Goal: Task Accomplishment & Management: Manage account settings

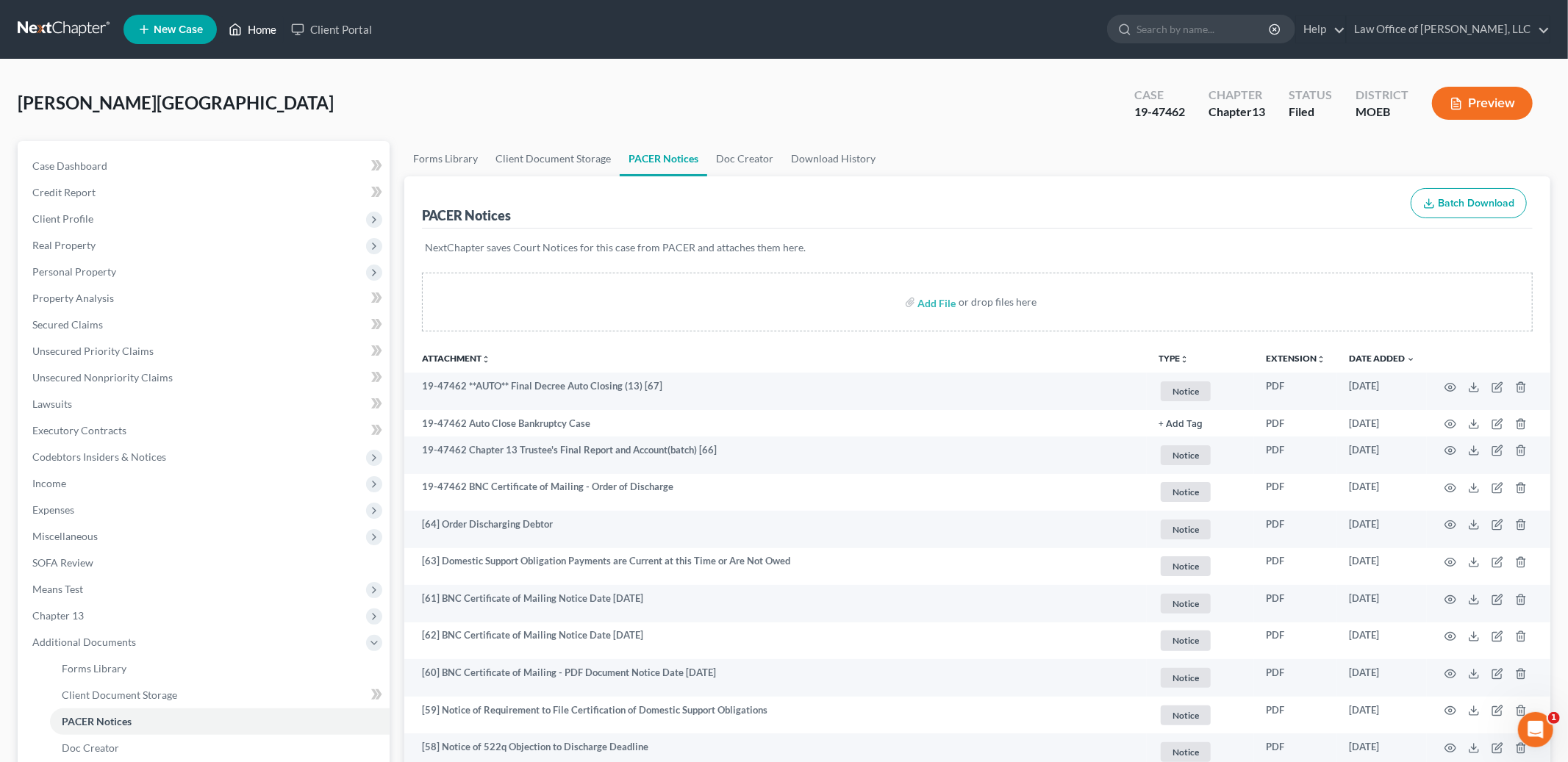
click at [255, 31] on link "Home" at bounding box center [253, 30] width 63 height 27
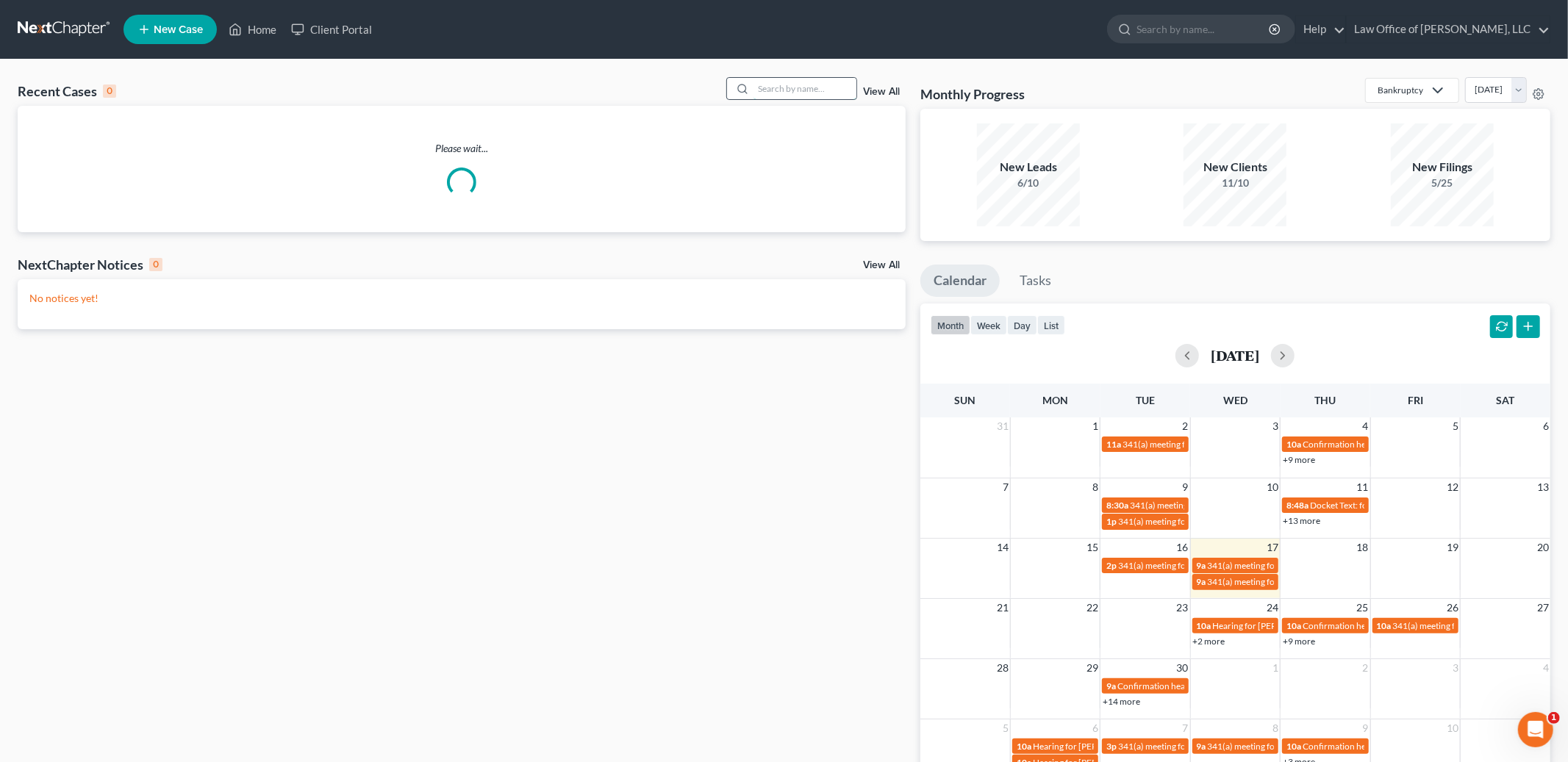
click at [786, 90] on input "search" at bounding box center [805, 89] width 103 height 21
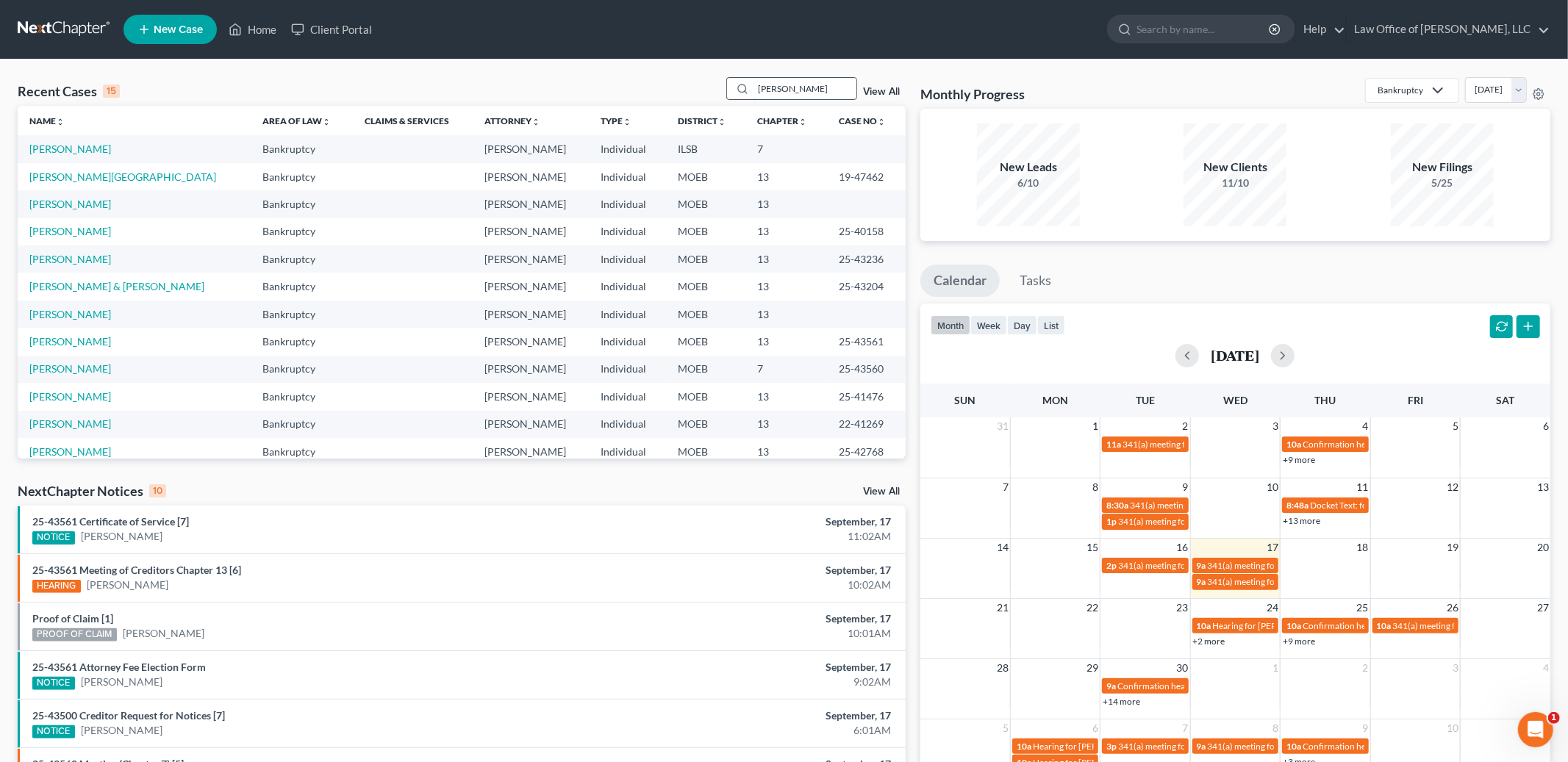
type input "[PERSON_NAME]"
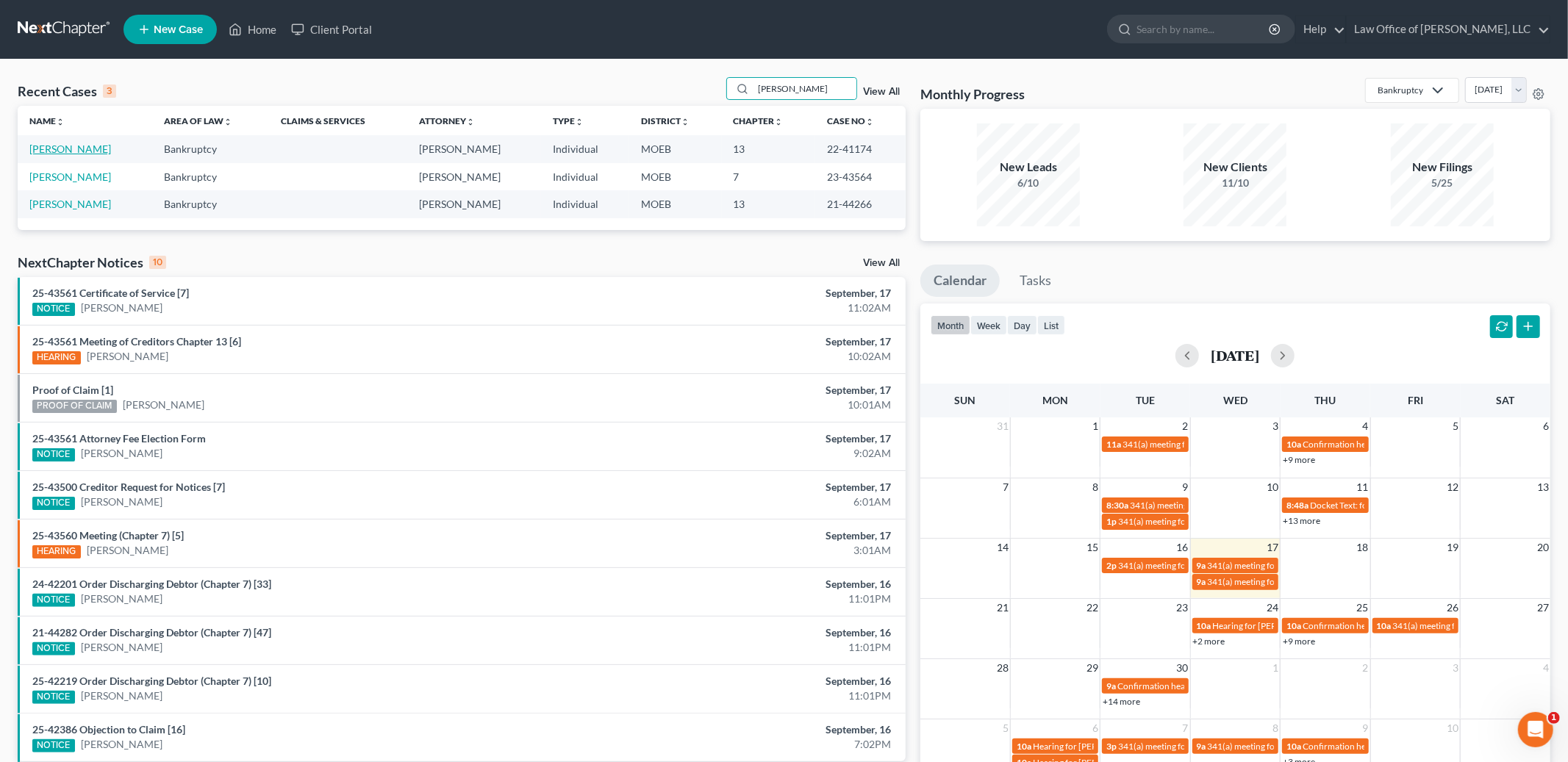
click at [81, 148] on link "[PERSON_NAME]" at bounding box center [70, 149] width 82 height 13
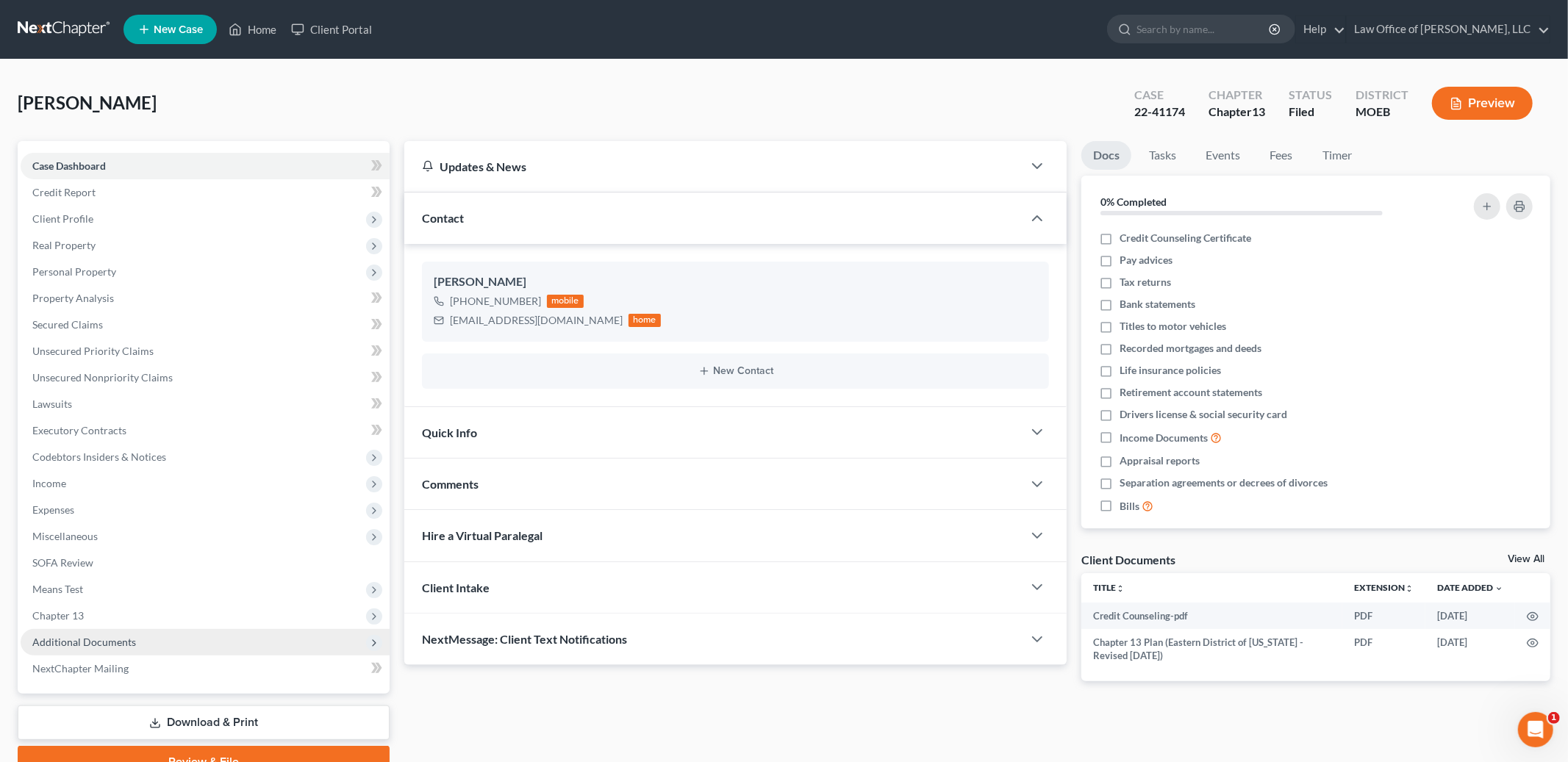
click at [96, 640] on span "Additional Documents" at bounding box center [84, 642] width 104 height 13
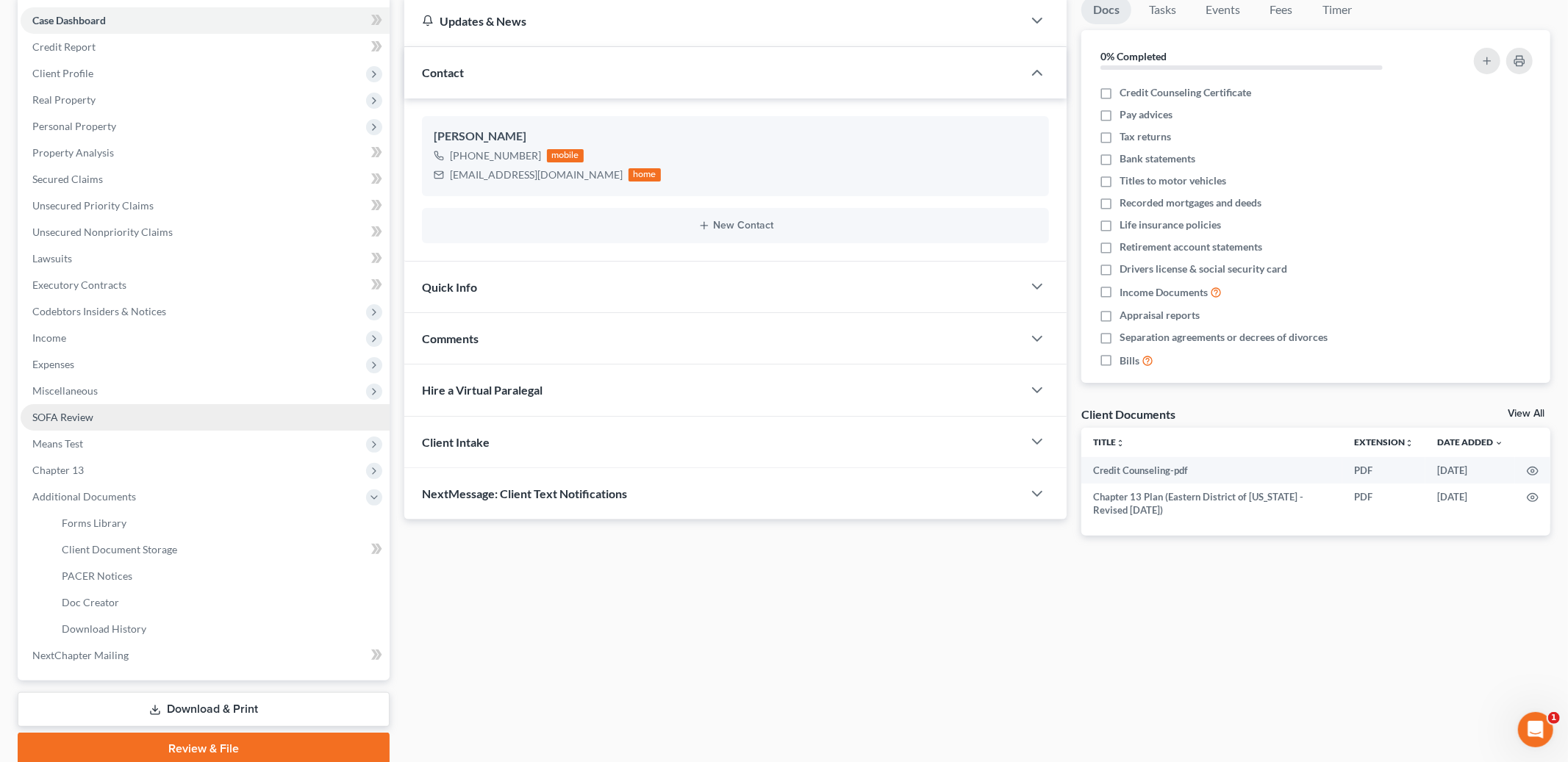
scroll to position [193, 0]
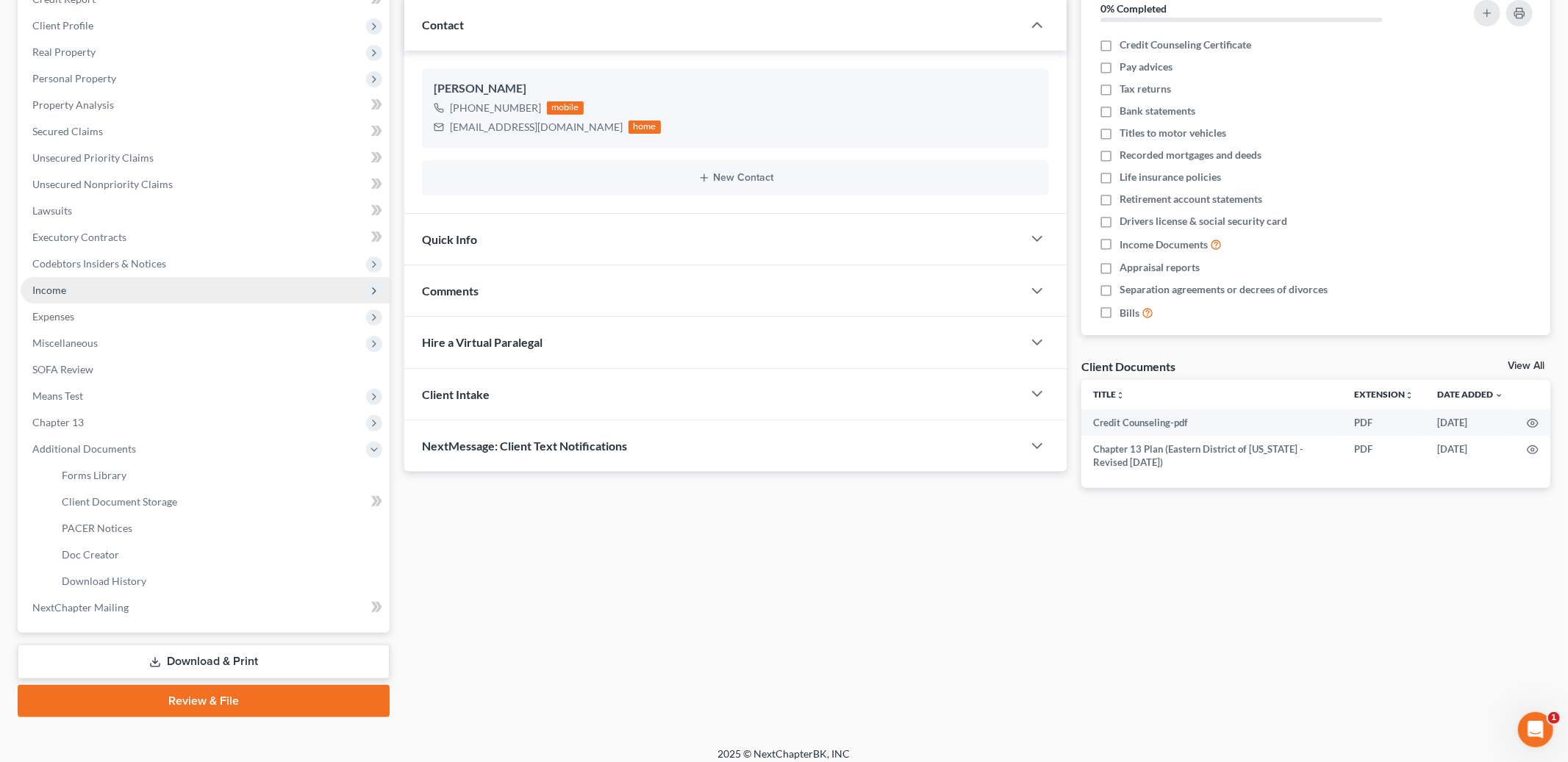
click at [88, 291] on span "Income" at bounding box center [205, 290] width 369 height 27
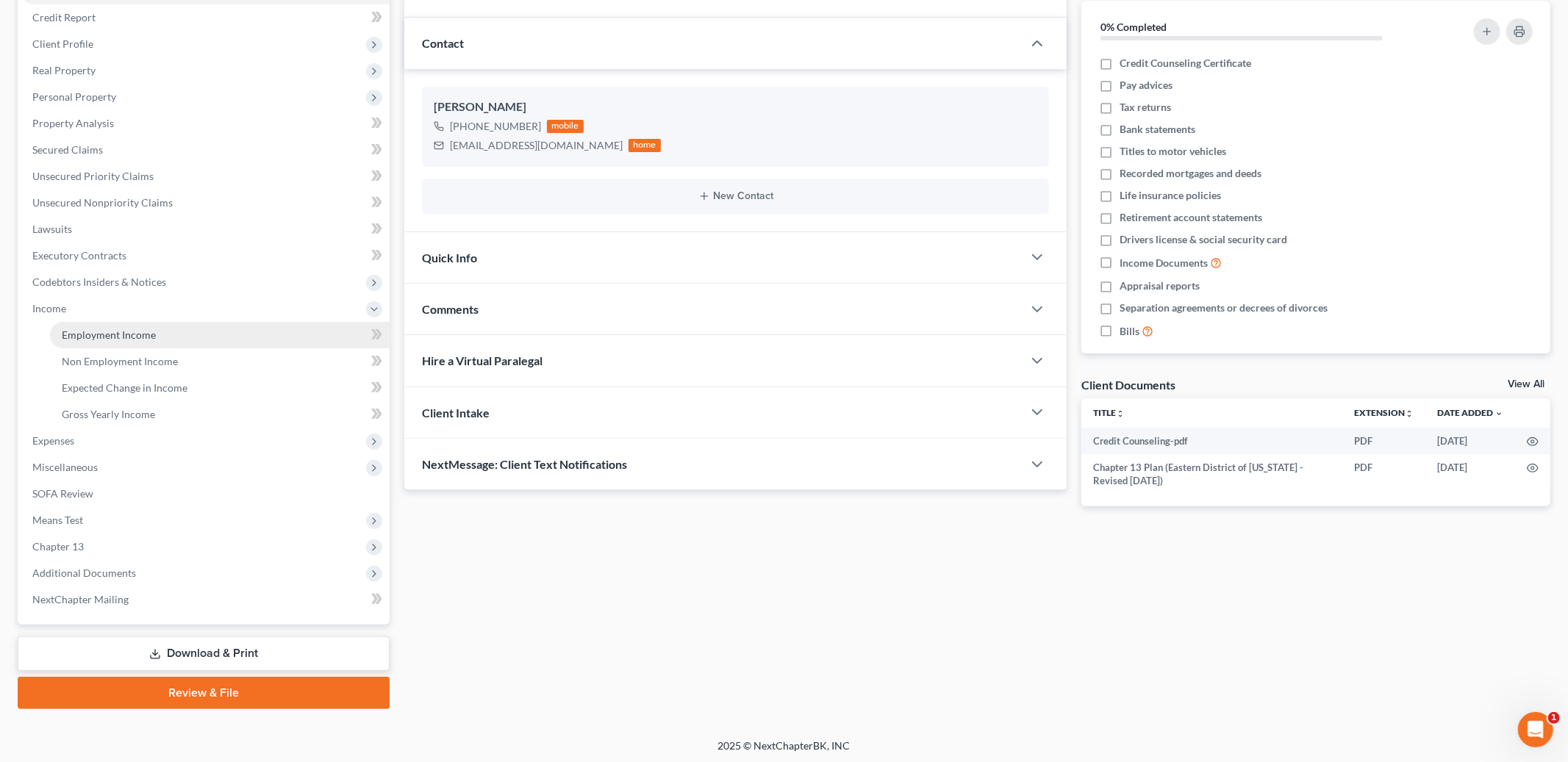
click at [122, 329] on span "Employment Income" at bounding box center [108, 335] width 94 height 13
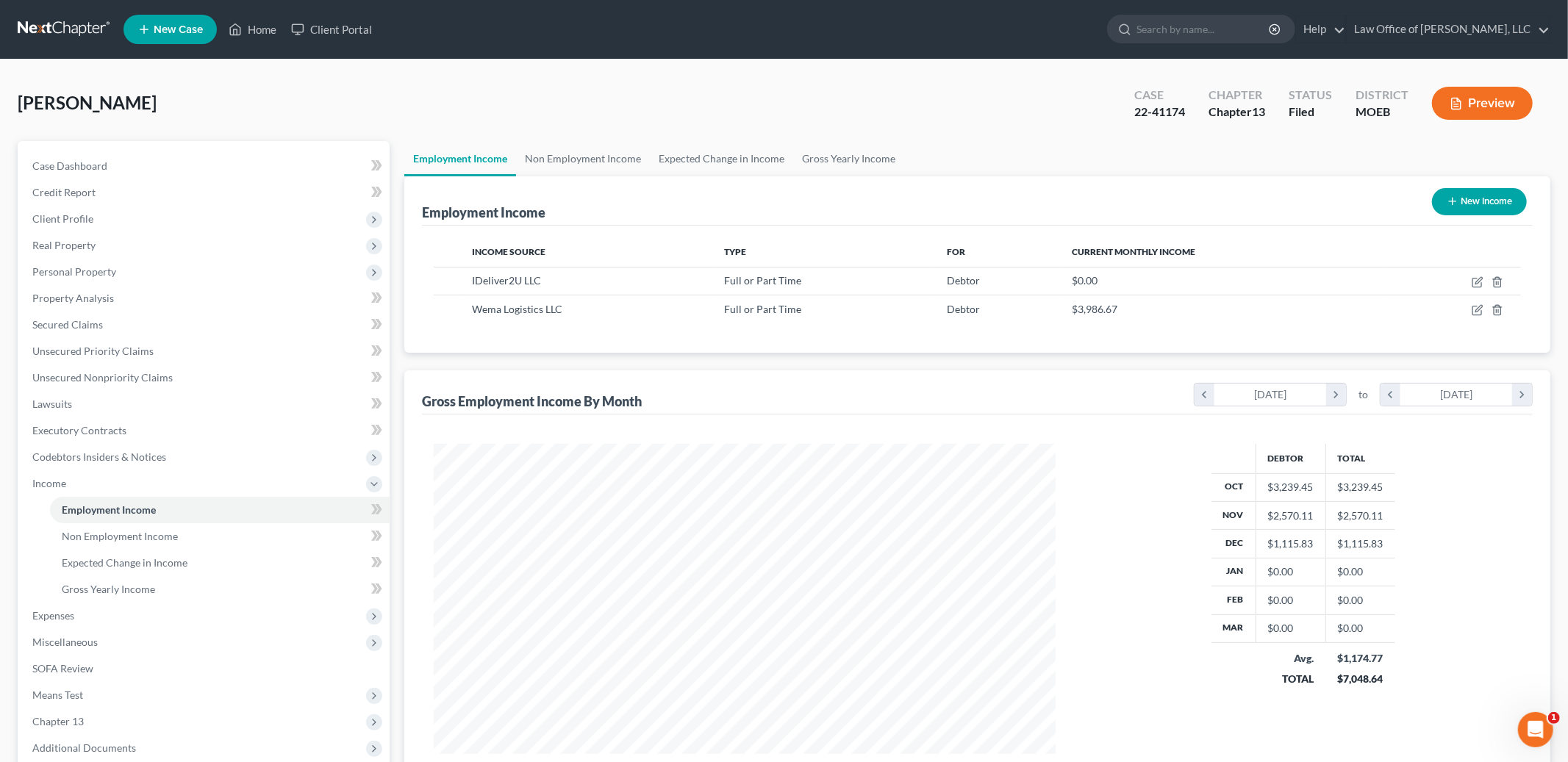
scroll to position [310, 651]
click at [1475, 310] on icon "button" at bounding box center [1477, 310] width 12 height 12
select select "0"
select select "26"
select select "3"
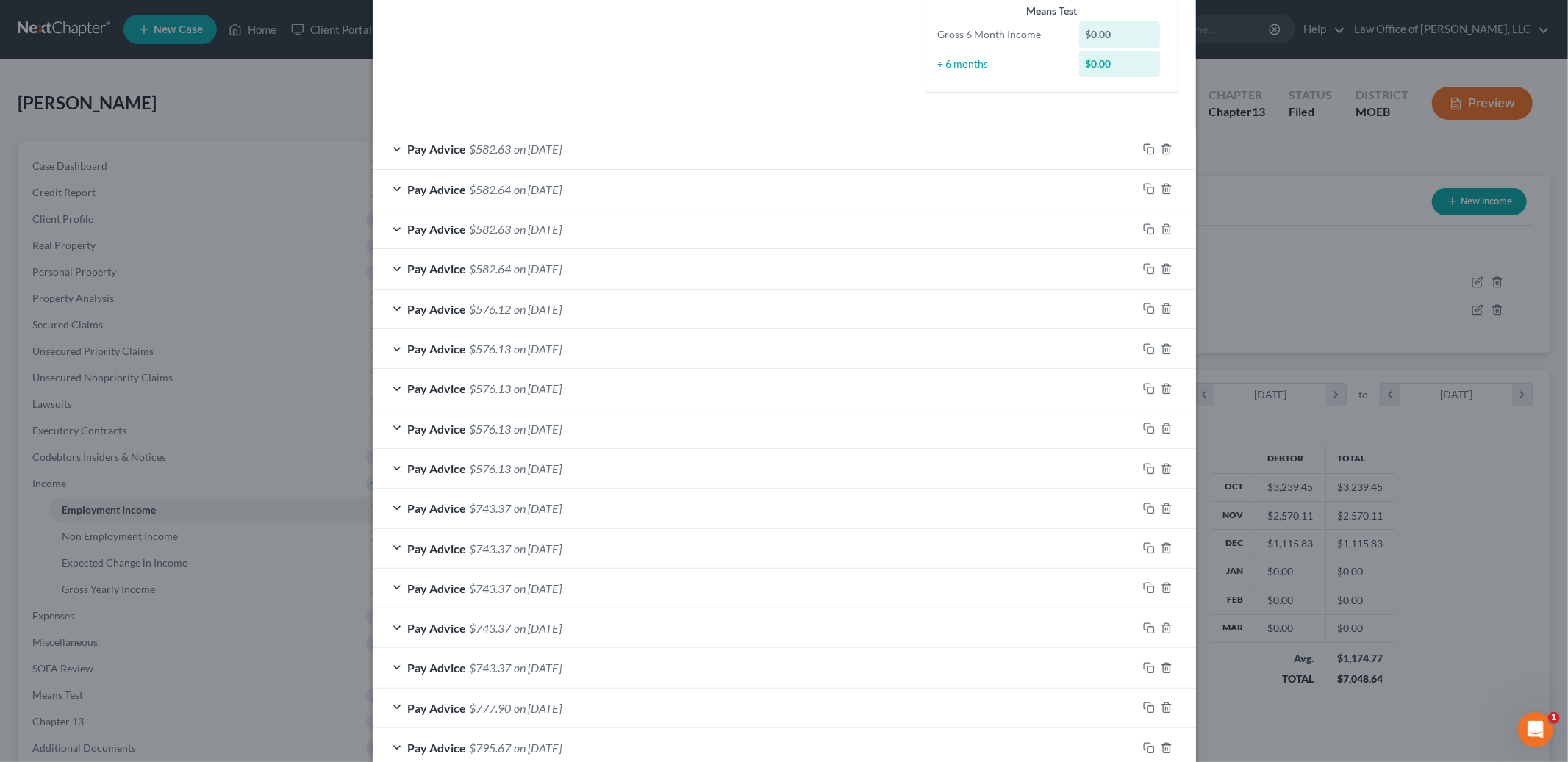
scroll to position [0, 0]
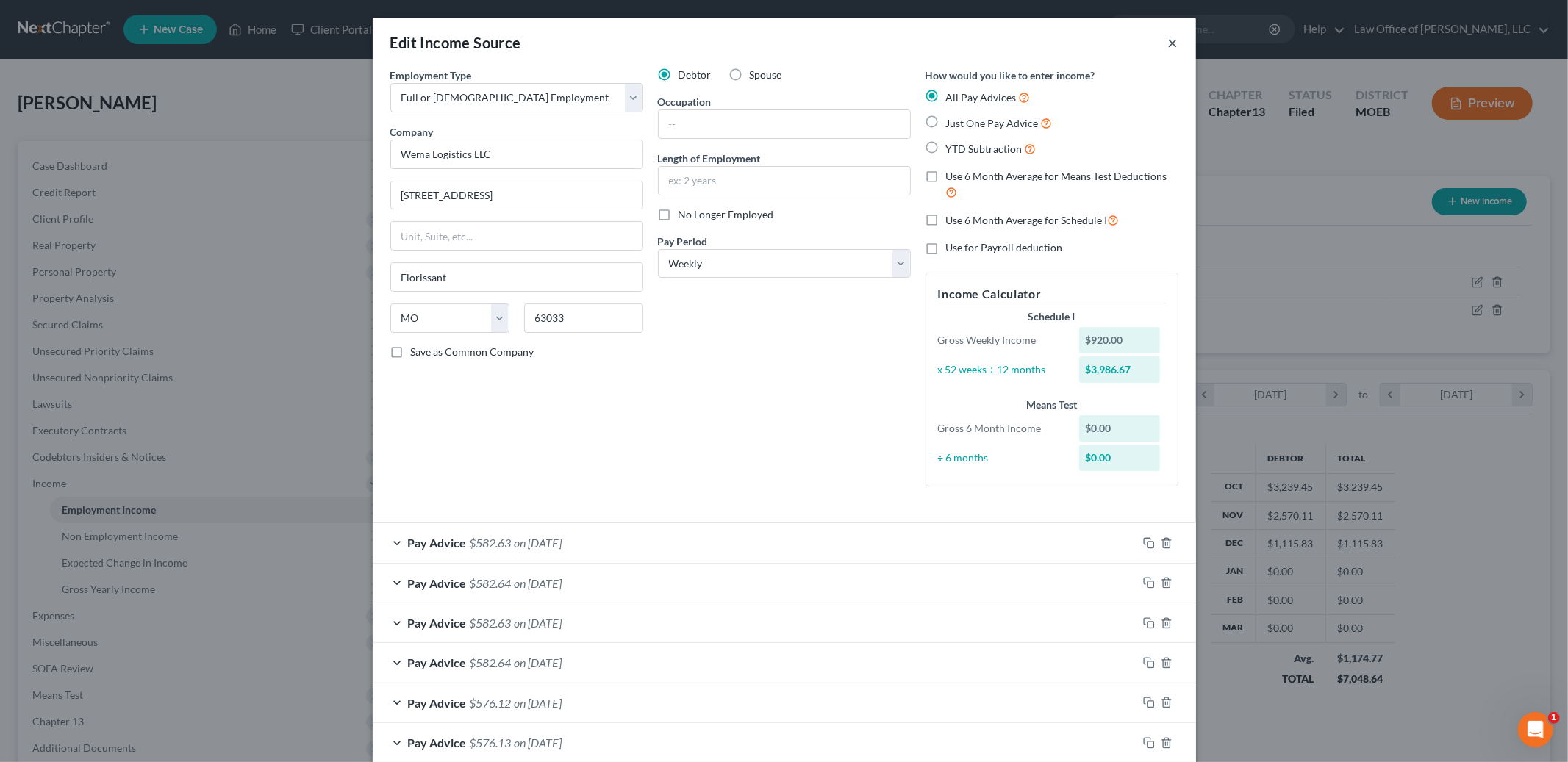
click at [1172, 43] on button "×" at bounding box center [1173, 43] width 10 height 18
